Goal: Find specific page/section

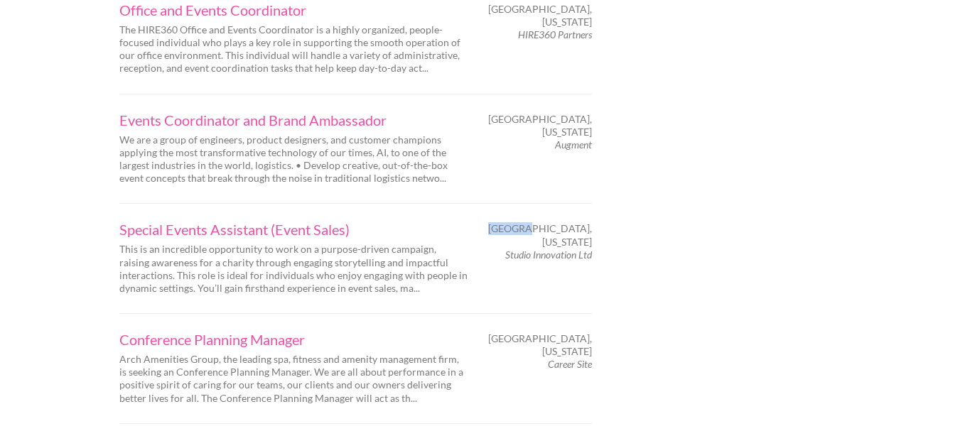
scroll to position [2187, 0]
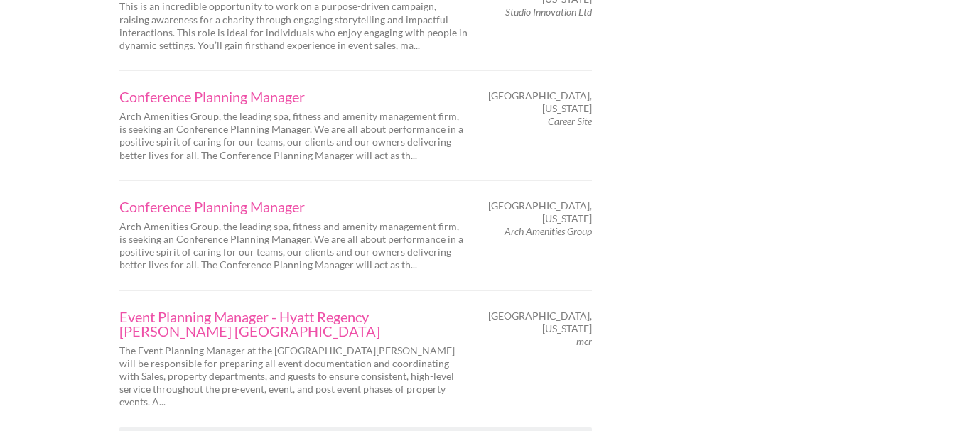
scroll to position [2438, 0]
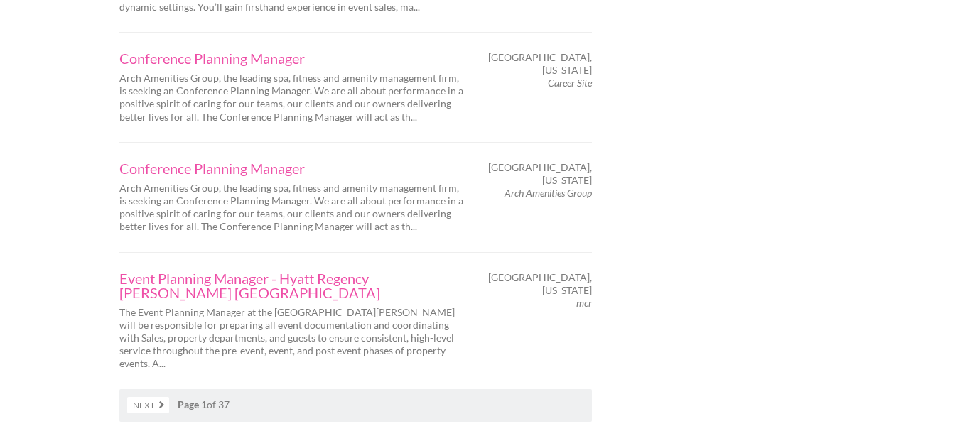
click at [147, 397] on link "Next" at bounding box center [148, 405] width 42 height 16
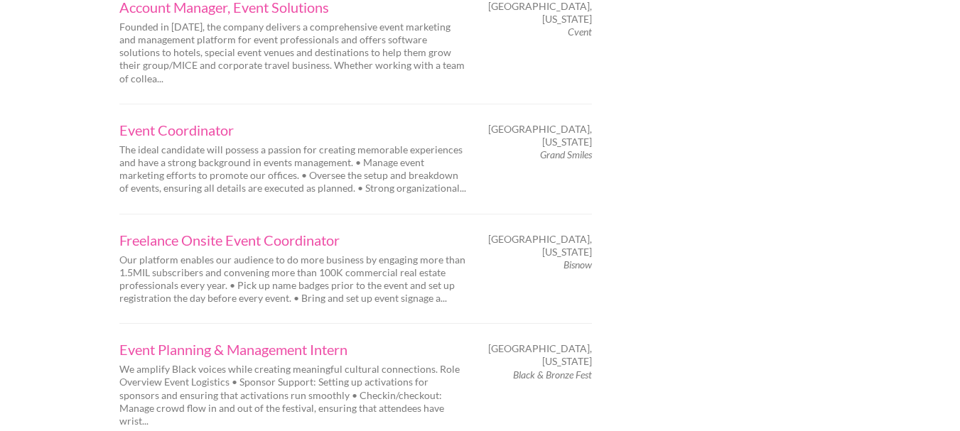
scroll to position [2158, 0]
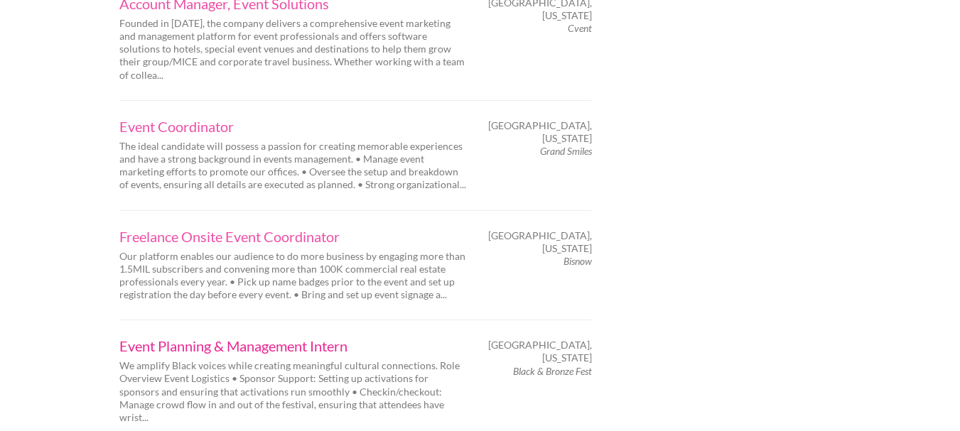
click at [186, 339] on link "Event Planning & Management Intern" at bounding box center [293, 346] width 348 height 14
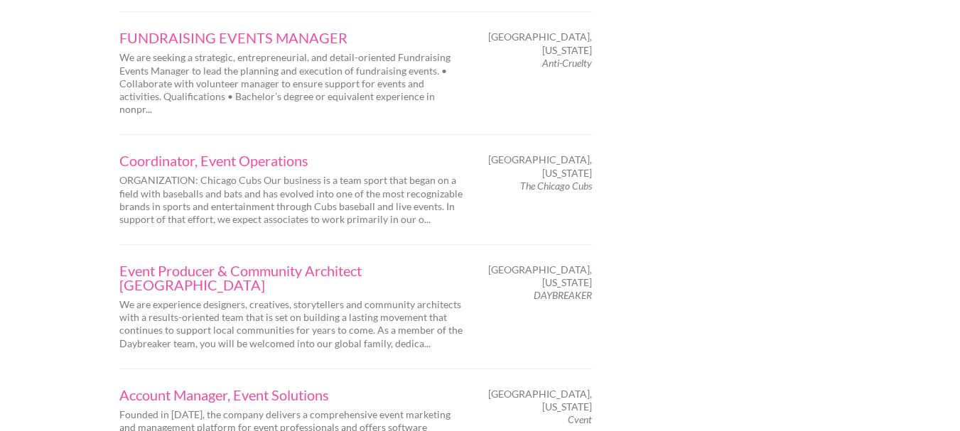
scroll to position [1761, 0]
